Goal: Information Seeking & Learning: Find specific fact

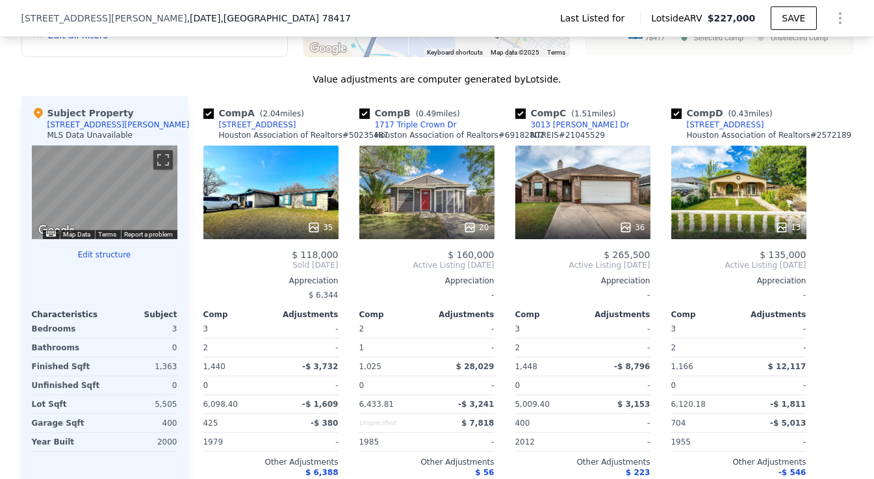
scroll to position [1208, 0]
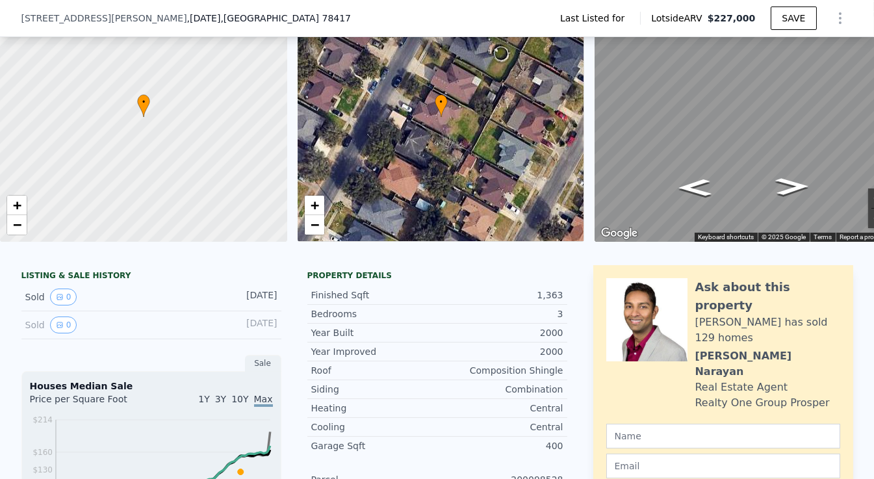
scroll to position [0, 0]
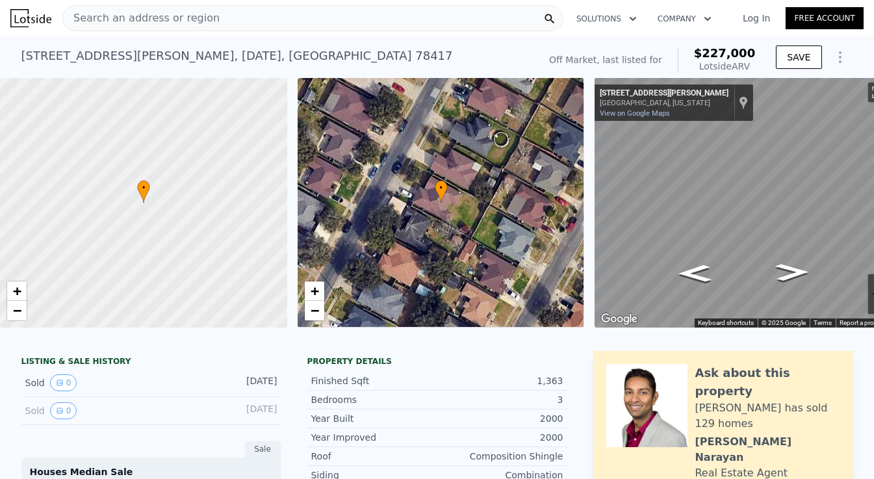
click at [161, 27] on div "Search an address or region" at bounding box center [141, 18] width 157 height 25
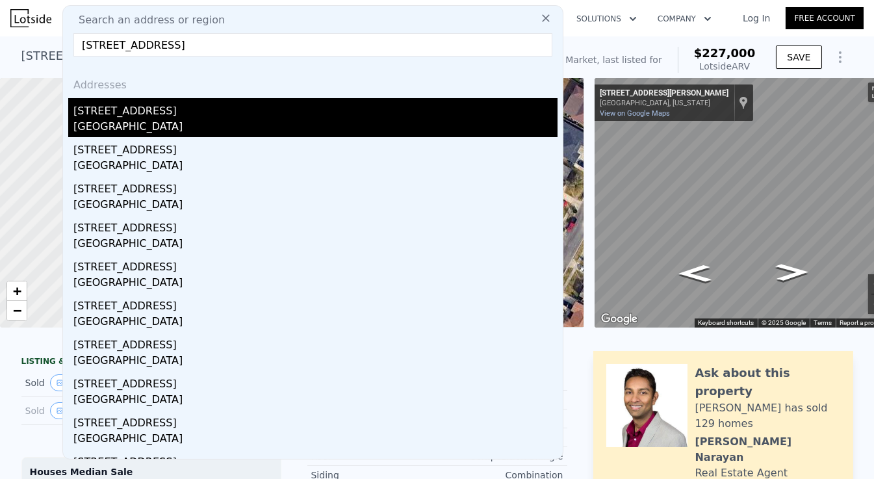
type input "[STREET_ADDRESS]"
click at [146, 120] on div "[GEOGRAPHIC_DATA]" at bounding box center [315, 128] width 484 height 18
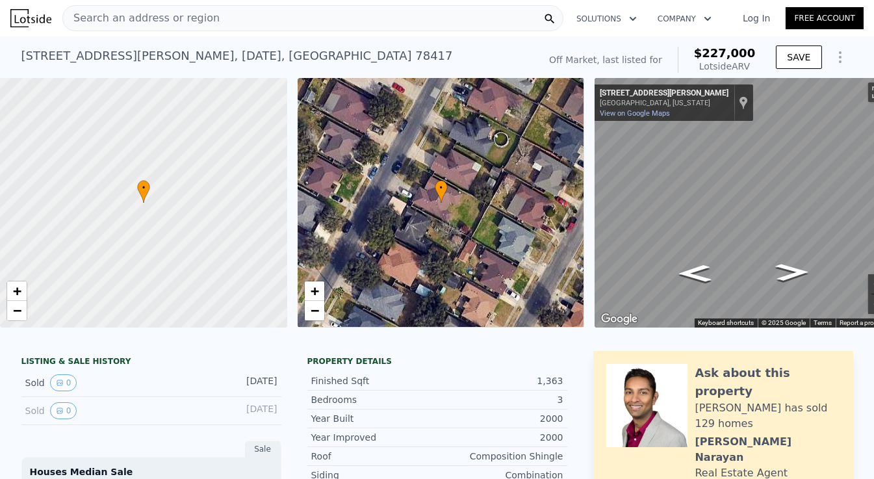
type input "3"
type input "4"
type input "2"
type input "2.5"
type input "2252"
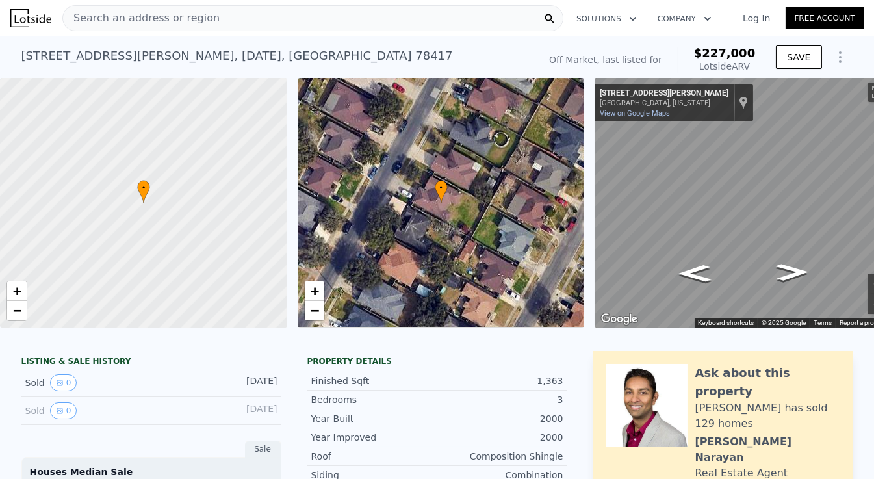
type input "2725"
type input "47480.4"
type input "52272"
type input "$ 488,000"
type input "$ 8,384"
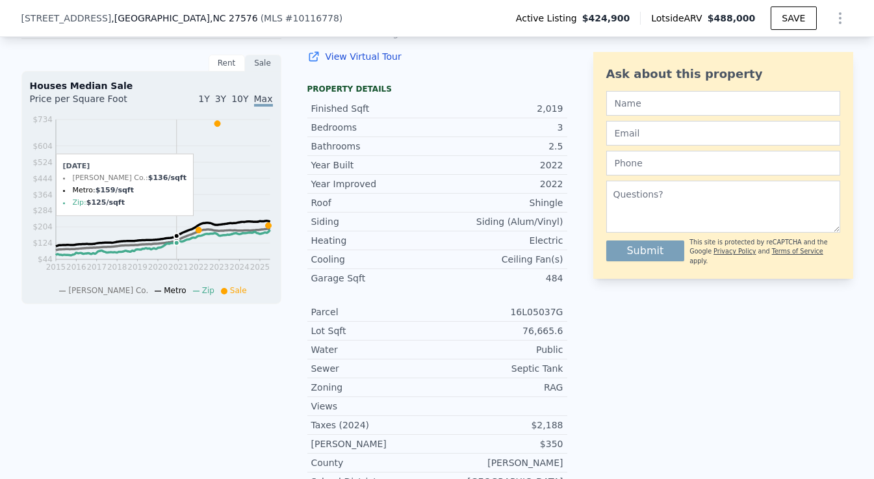
scroll to position [168, 0]
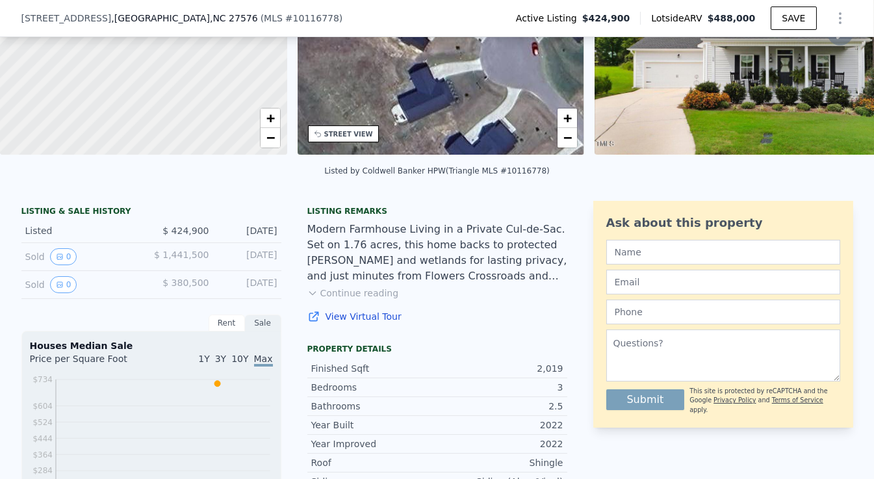
drag, startPoint x: 230, startPoint y: 294, endPoint x: 257, endPoint y: 293, distance: 26.7
click at [257, 292] on div "[DATE]" at bounding box center [249, 284] width 58 height 17
click at [232, 291] on div "[DATE]" at bounding box center [249, 284] width 58 height 17
